Goal: Task Accomplishment & Management: Complete application form

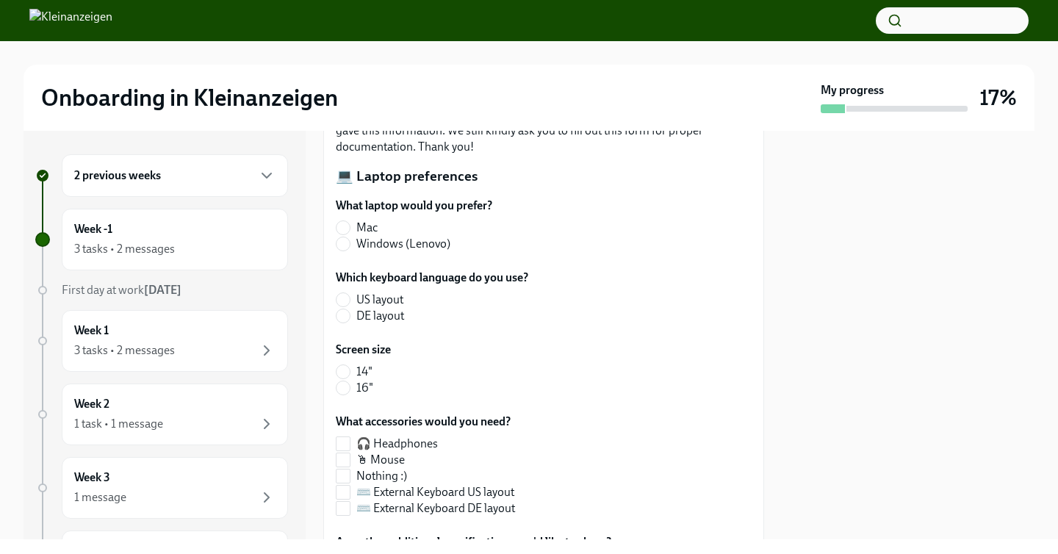
scroll to position [127, 0]
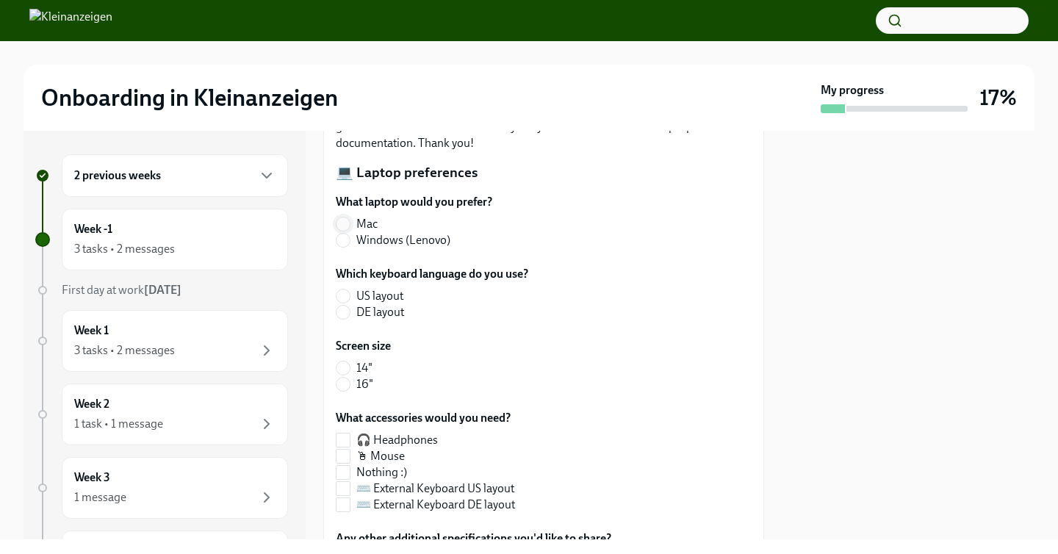
click at [345, 226] on input "Mac" at bounding box center [342, 223] width 13 height 13
radio input "true"
click at [339, 299] on input "US layout" at bounding box center [342, 295] width 13 height 13
radio input "true"
click at [341, 368] on input "14"" at bounding box center [342, 367] width 13 height 13
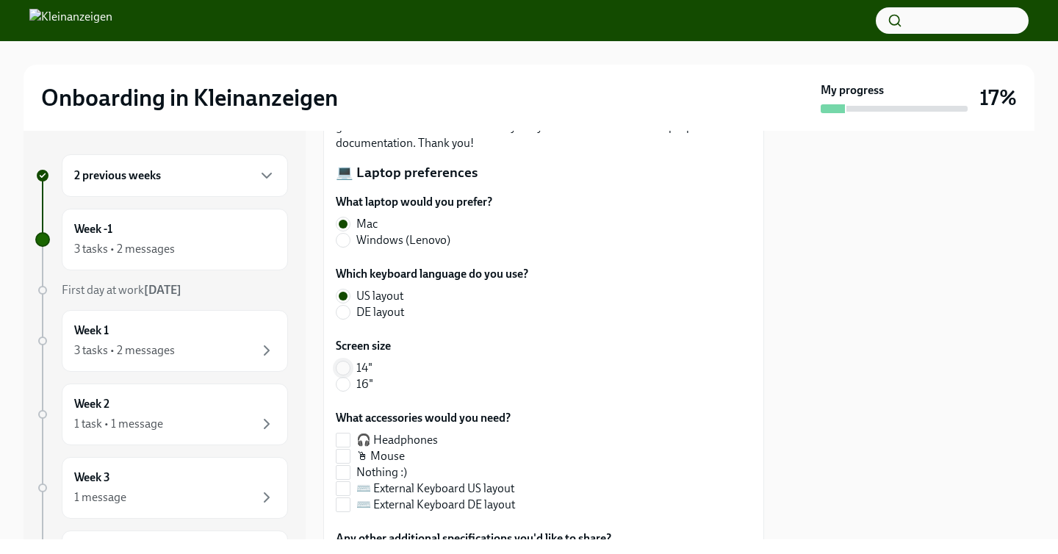
radio input "true"
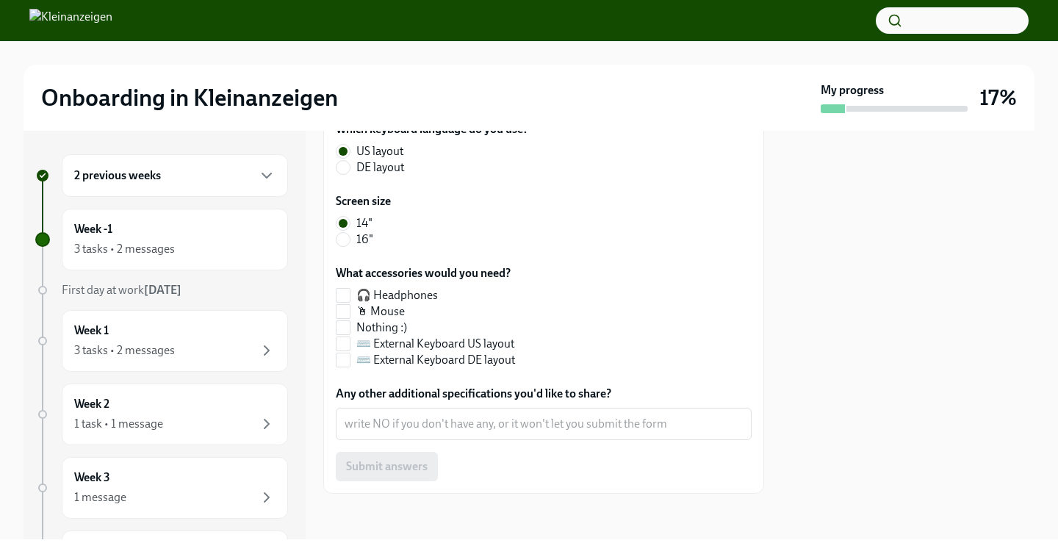
scroll to position [273, 0]
click at [358, 327] on span "Nothing :)" at bounding box center [381, 326] width 51 height 16
click at [350, 327] on input "Nothing :)" at bounding box center [342, 326] width 13 height 13
checkbox input "true"
click at [513, 424] on textarea "Any other additional specifications you'd like to share?" at bounding box center [544, 423] width 398 height 18
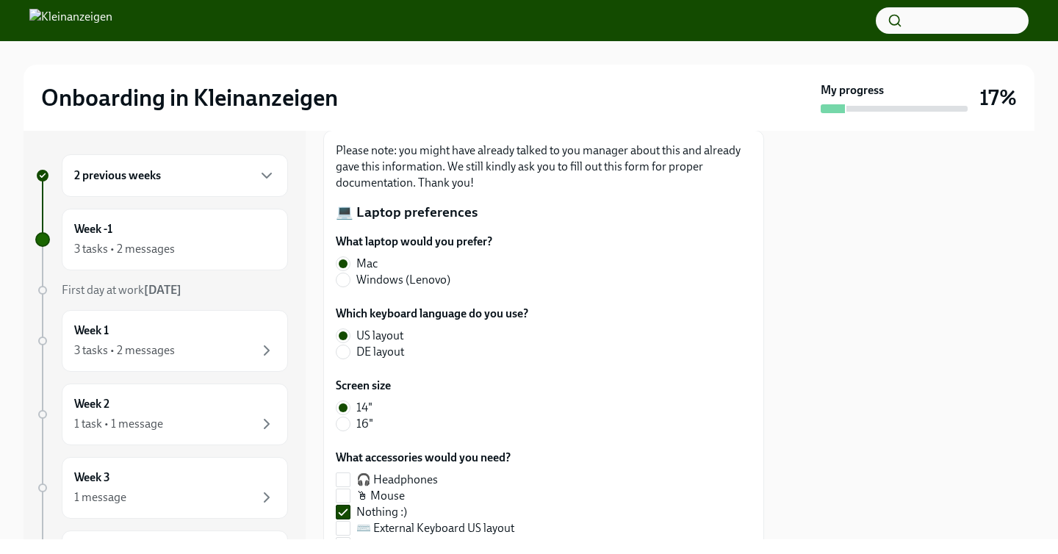
scroll to position [90, 0]
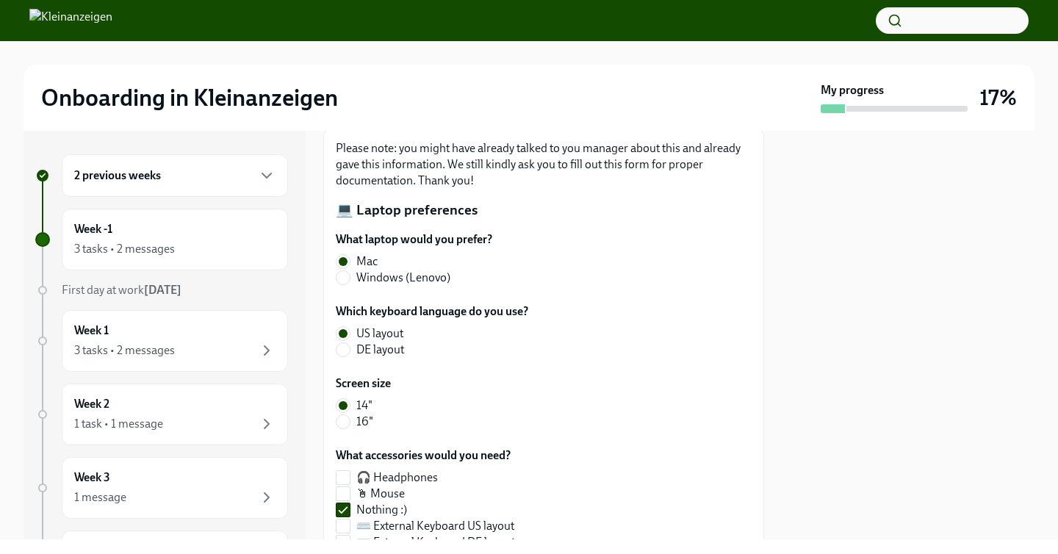
type textarea "NO"
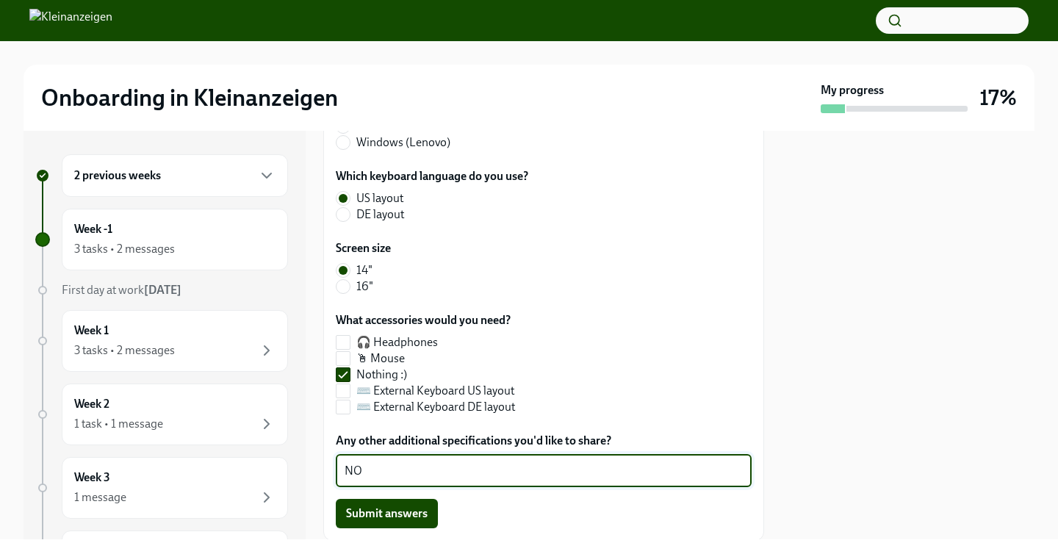
scroll to position [231, 0]
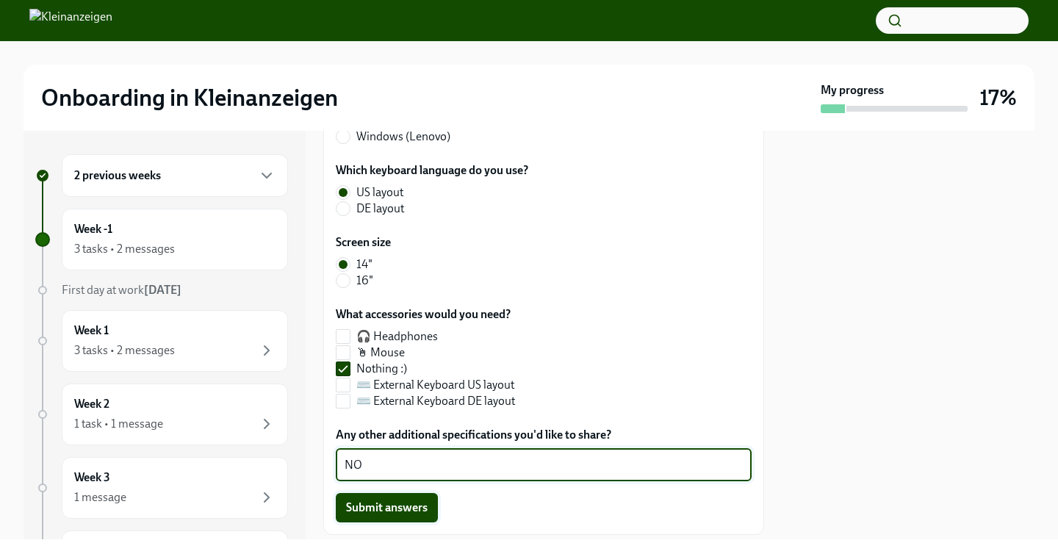
click at [378, 504] on span "Submit answers" at bounding box center [387, 507] width 82 height 15
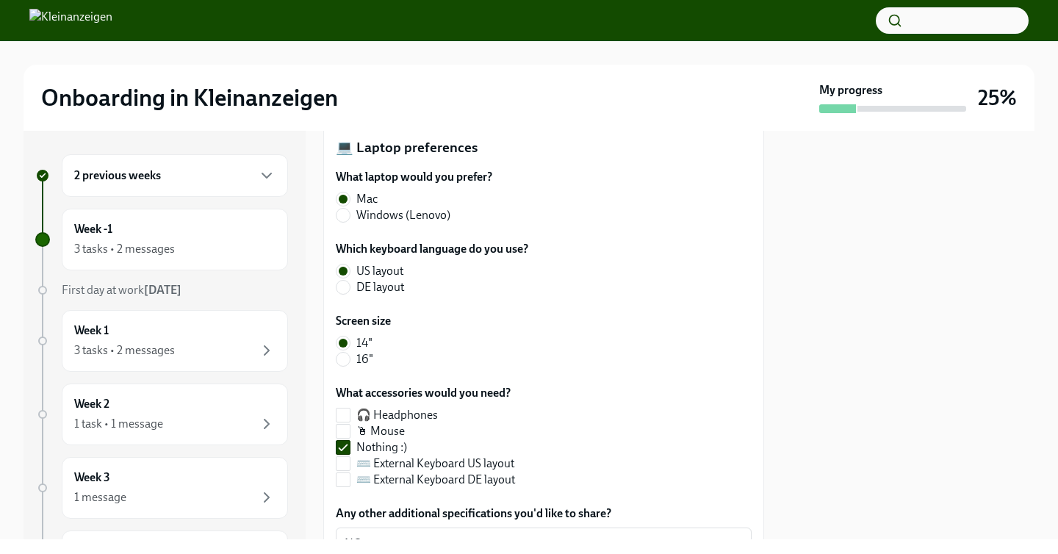
scroll to position [0, 0]
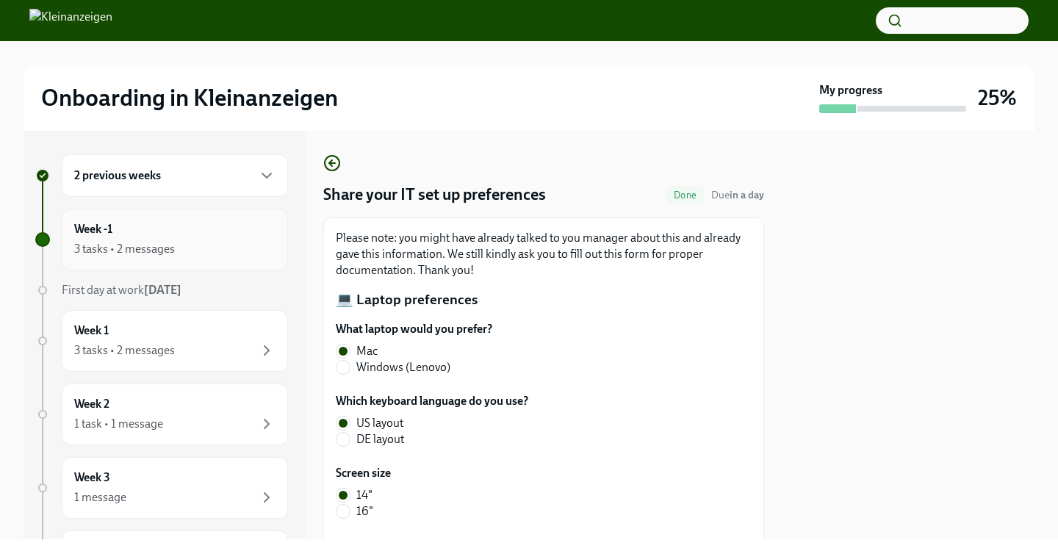
click at [201, 261] on div "Week -1 3 tasks • 2 messages" at bounding box center [175, 240] width 226 height 62
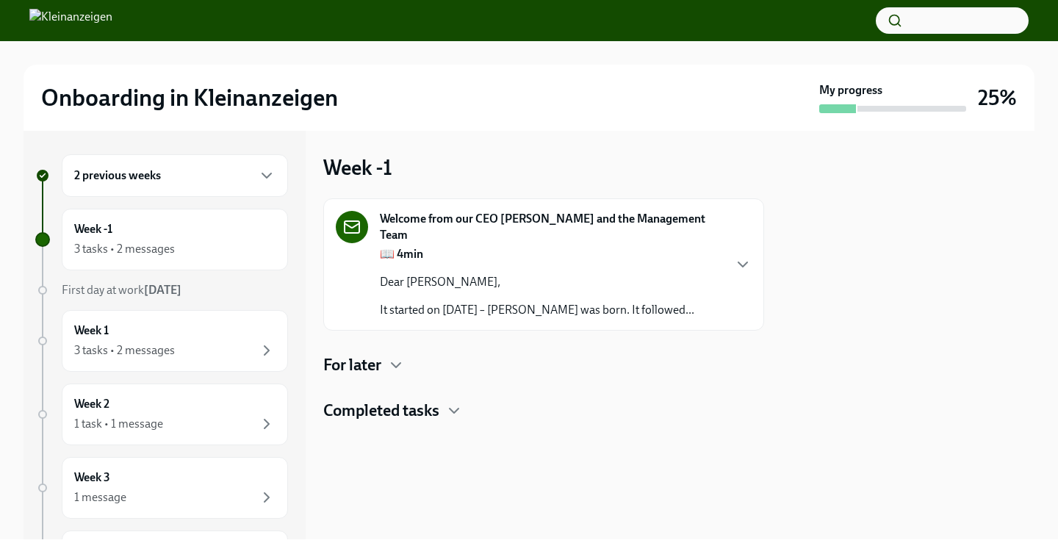
click at [638, 313] on p "It started on [DATE] – [PERSON_NAME] was born. It followed..." at bounding box center [537, 310] width 314 height 16
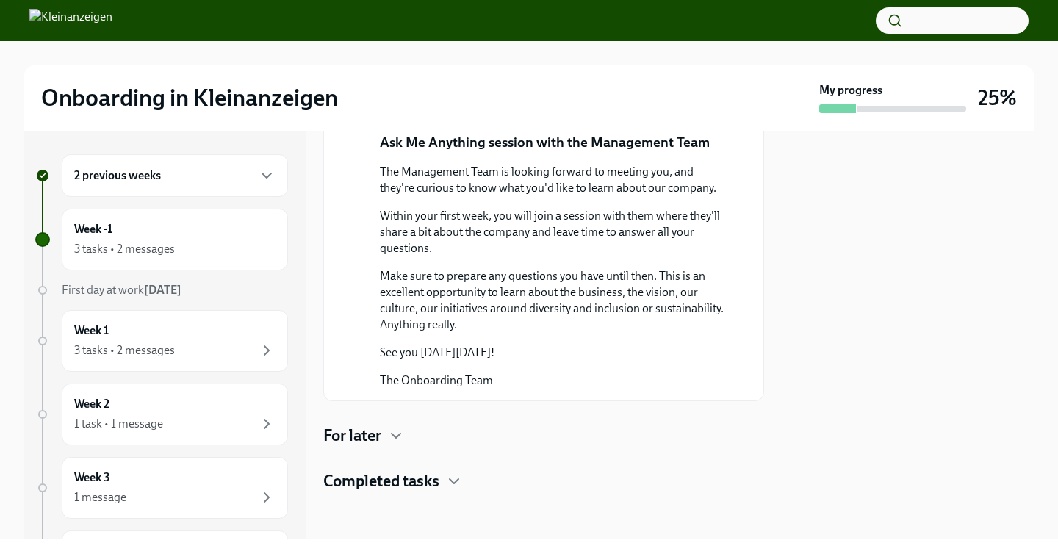
scroll to position [970, 0]
click at [393, 438] on icon "button" at bounding box center [396, 436] width 18 height 18
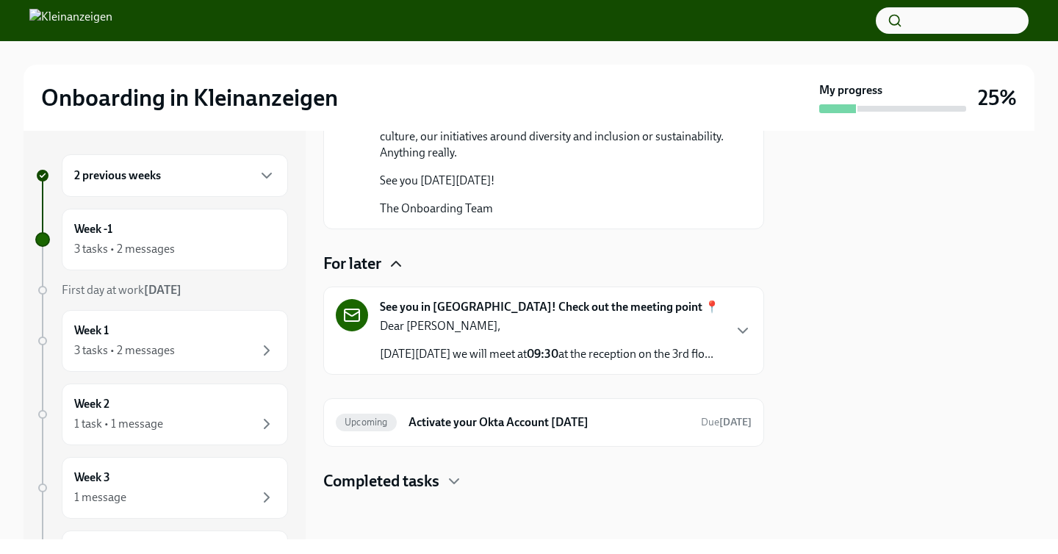
scroll to position [1158, 0]
click at [536, 359] on p "[DATE][DATE] we will meet at 09:30 at the reception on the 3rd flo..." at bounding box center [547, 354] width 334 height 16
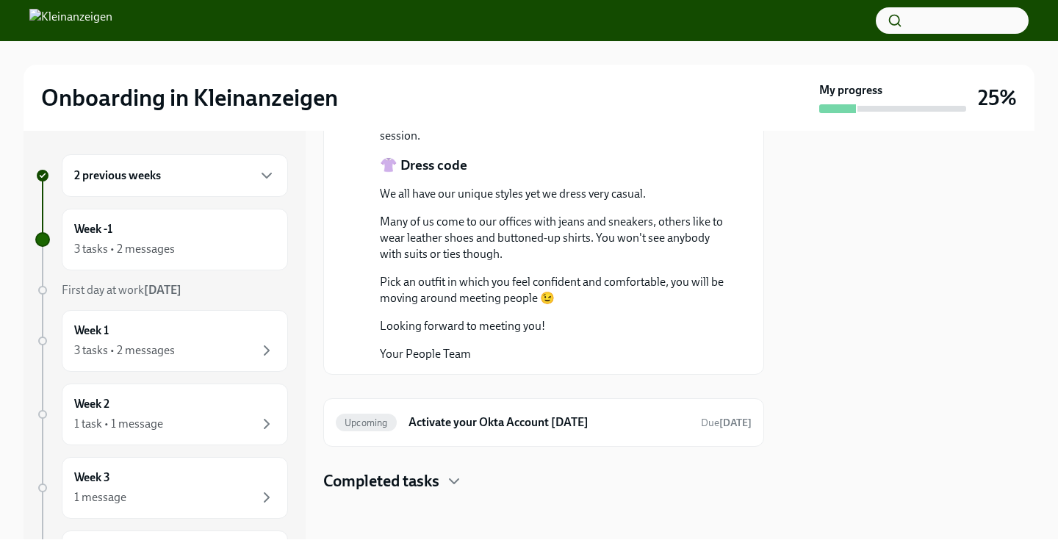
scroll to position [2221, 0]
click at [489, 432] on div "Upcoming Activate your Okta Account [DATE] Due [DATE]" at bounding box center [544, 423] width 416 height 24
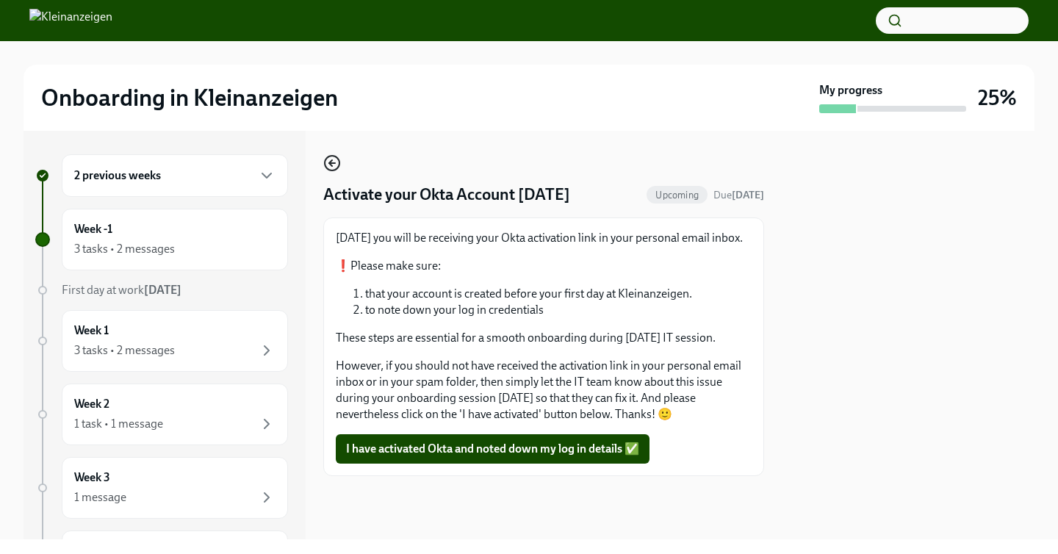
click at [331, 163] on icon "button" at bounding box center [332, 163] width 6 height 0
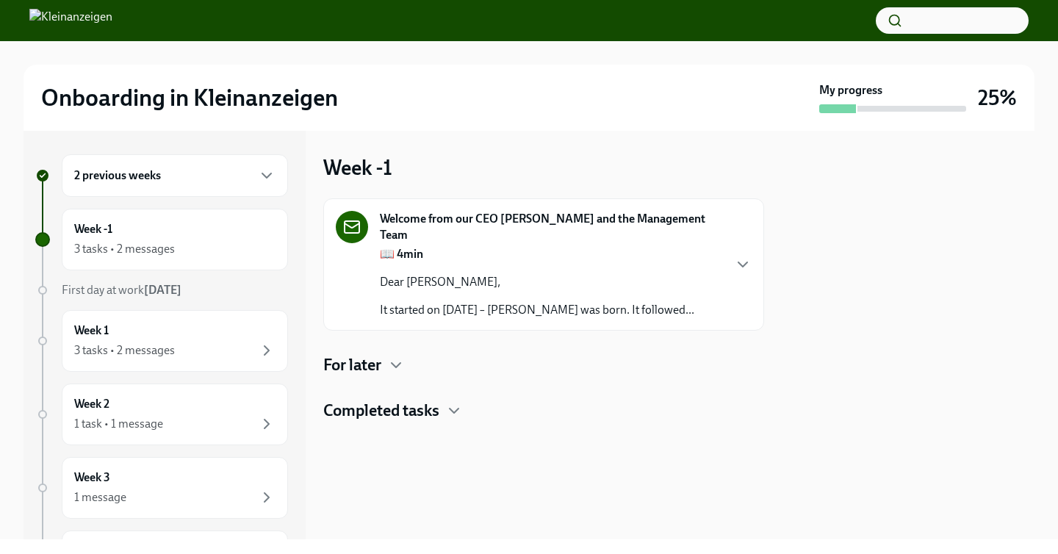
click at [400, 403] on h4 "Completed tasks" at bounding box center [381, 411] width 116 height 22
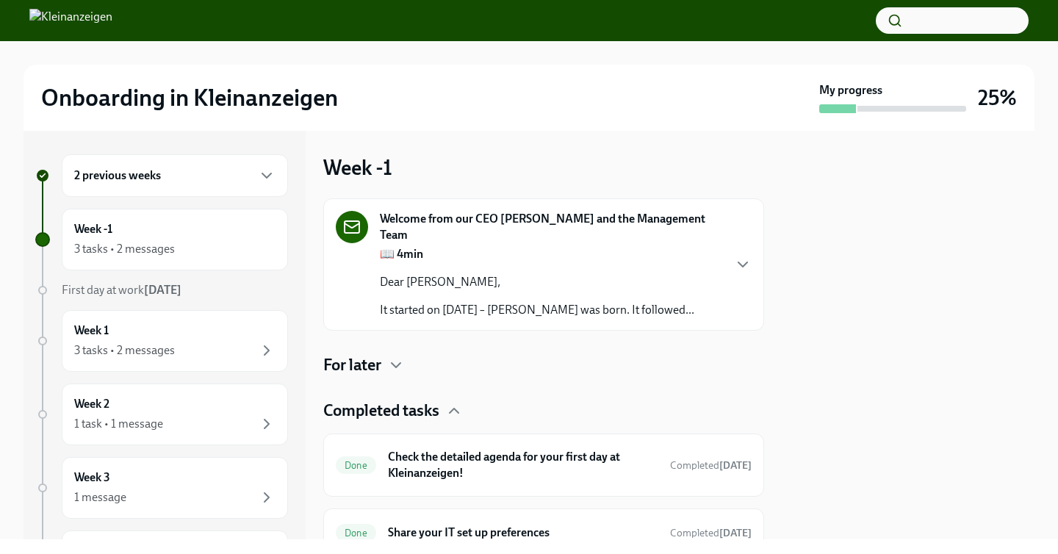
scroll to position [65, 0]
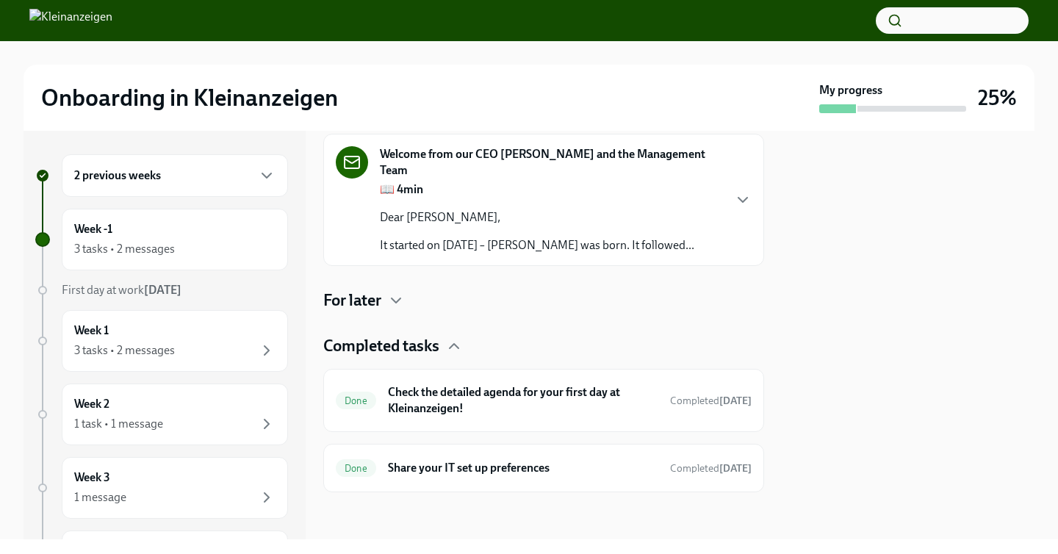
click at [383, 300] on div "For later" at bounding box center [543, 300] width 441 height 22
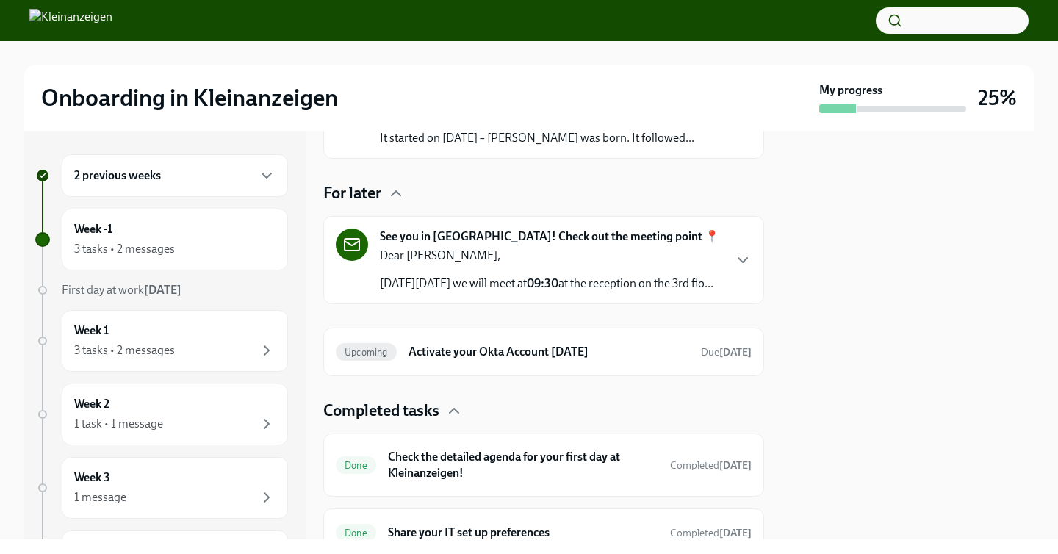
scroll to position [186, 0]
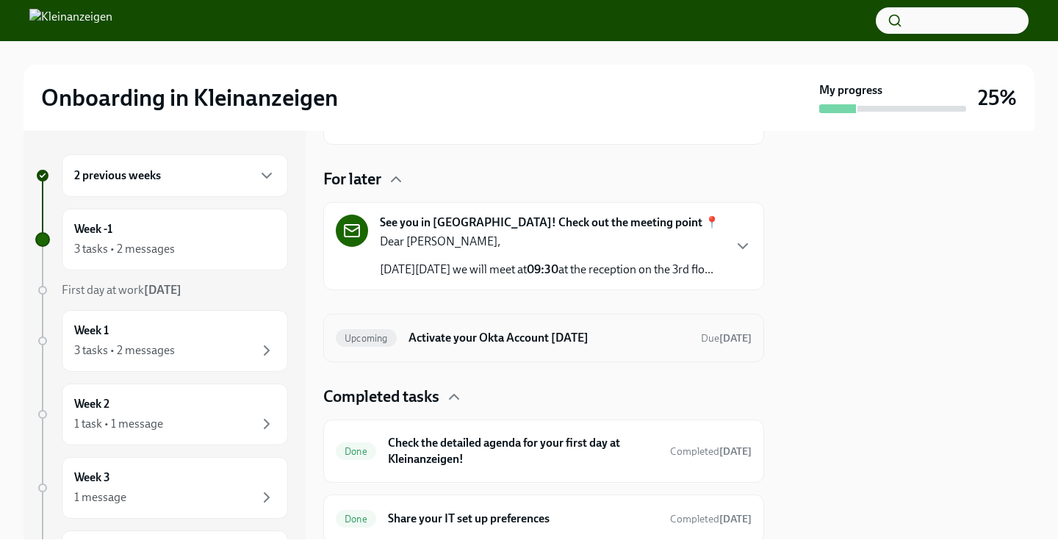
click at [492, 346] on h6 "Activate your Okta Account [DATE]" at bounding box center [548, 338] width 281 height 16
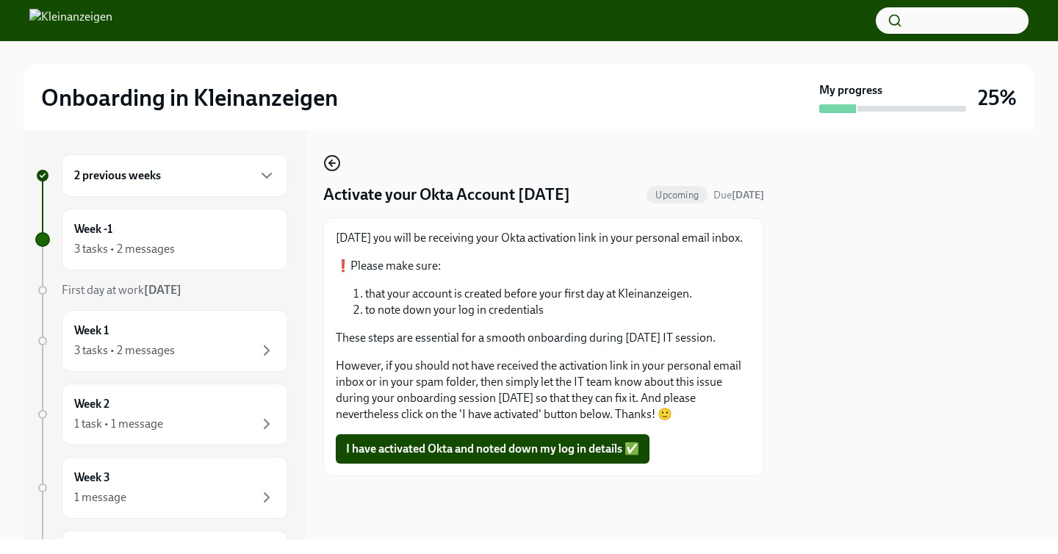
click at [328, 159] on icon "button" at bounding box center [332, 163] width 18 height 18
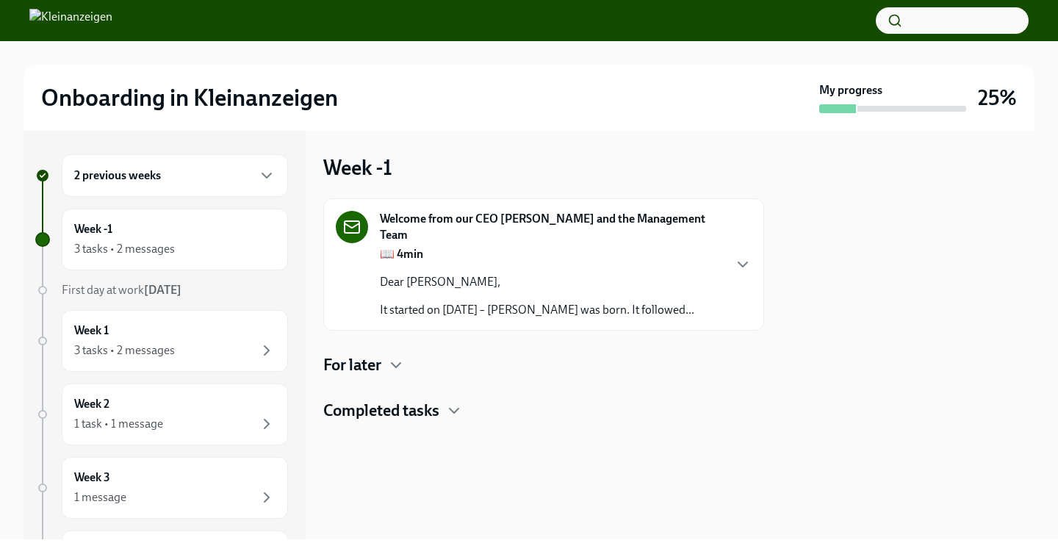
click at [387, 372] on div "For later" at bounding box center [543, 365] width 441 height 22
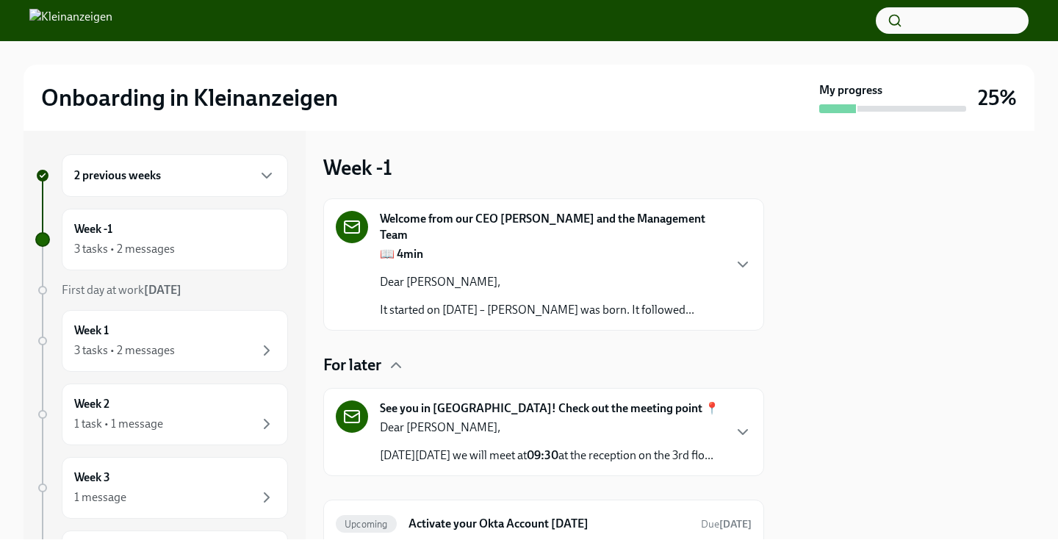
click at [746, 292] on div "Welcome from our CEO [PERSON_NAME] and the Management Team 📖 4min Dear [PERSON_…" at bounding box center [544, 264] width 416 height 107
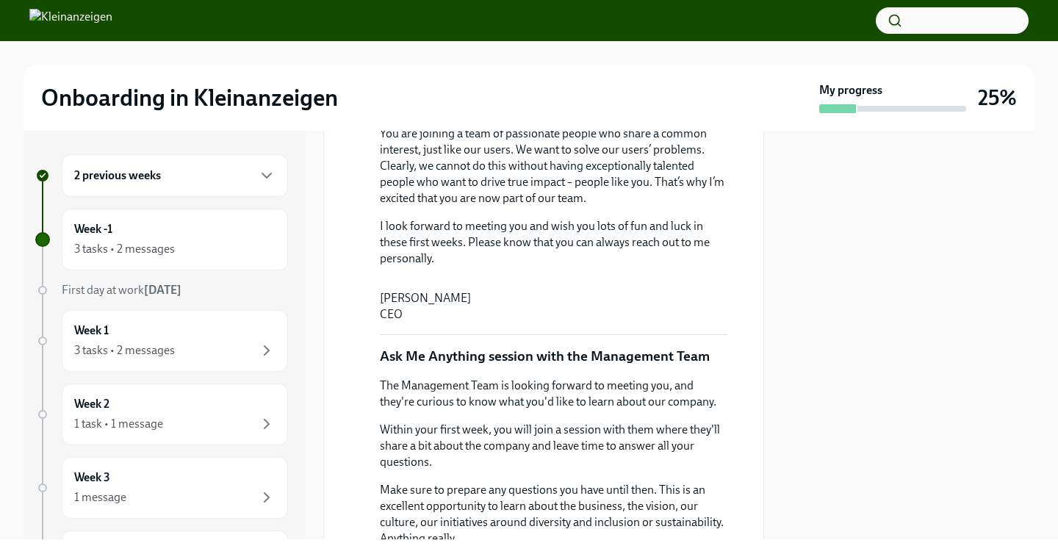
scroll to position [648, 0]
